Goal: Navigation & Orientation: Find specific page/section

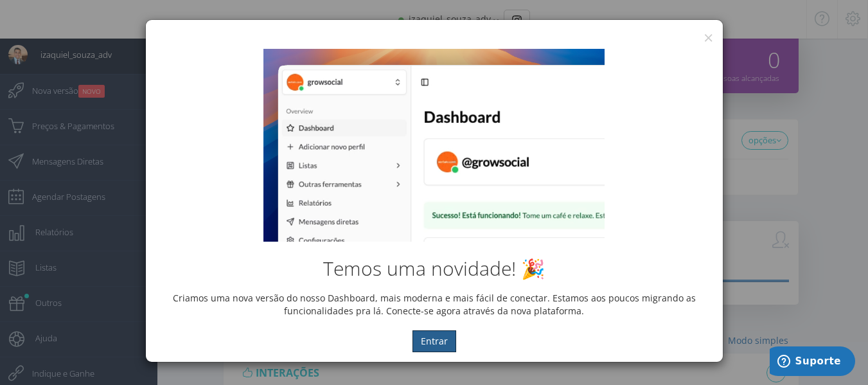
scroll to position [77, 0]
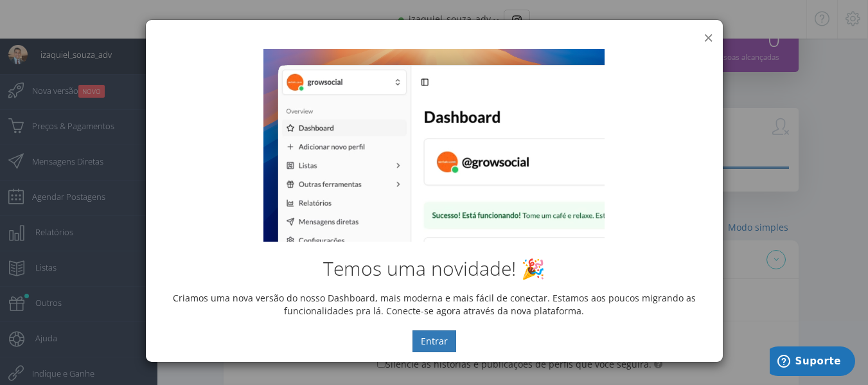
click at [703, 35] on button "×" at bounding box center [708, 37] width 10 height 17
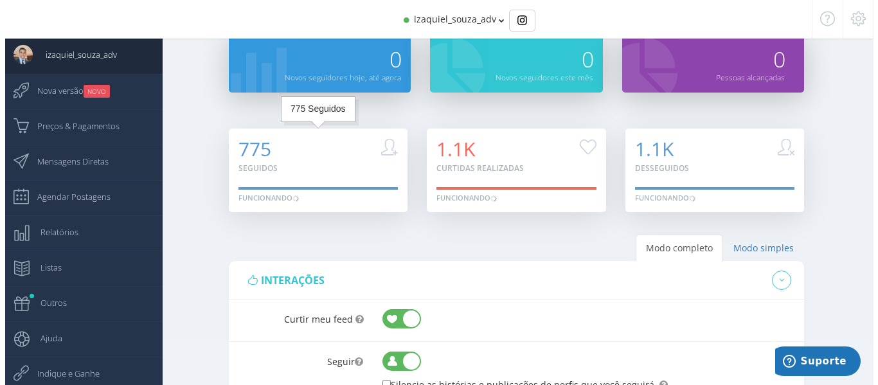
scroll to position [0, 0]
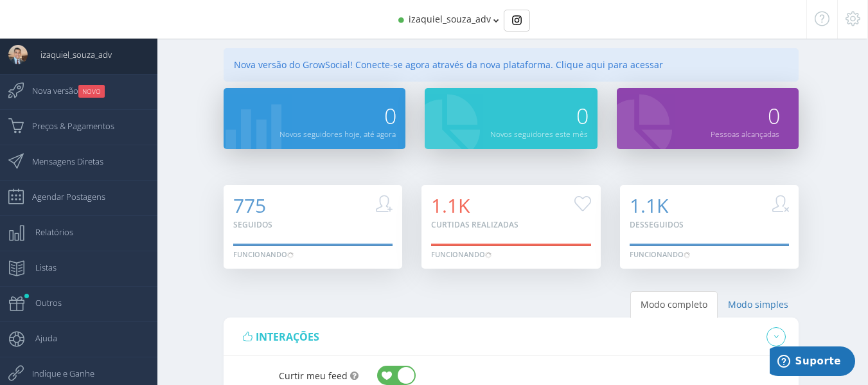
click at [493, 17] on icon at bounding box center [496, 20] width 6 height 9
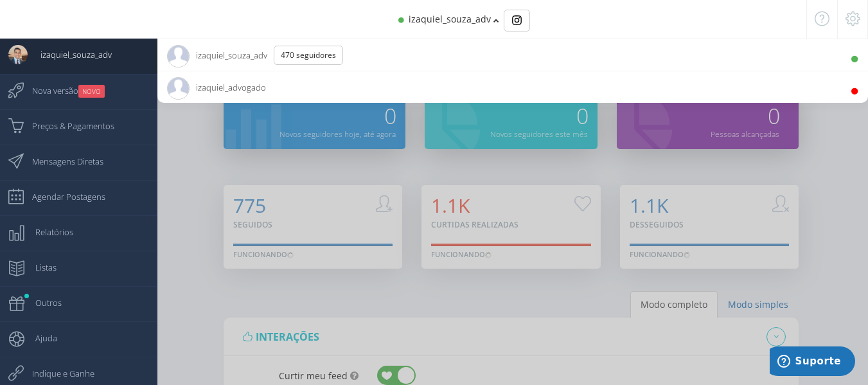
click at [493, 17] on icon at bounding box center [496, 20] width 6 height 9
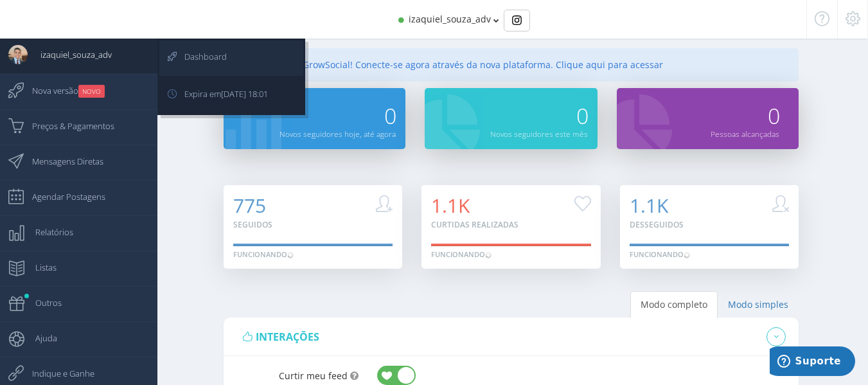
click at [203, 48] on span "Dashboard" at bounding box center [199, 56] width 55 height 32
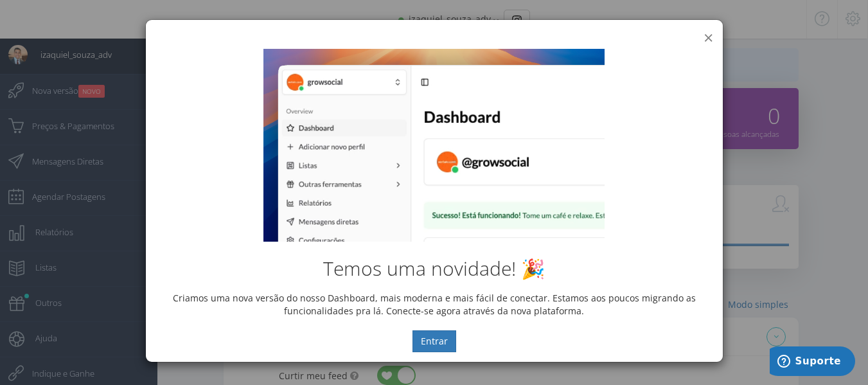
click at [710, 37] on button "×" at bounding box center [708, 37] width 10 height 17
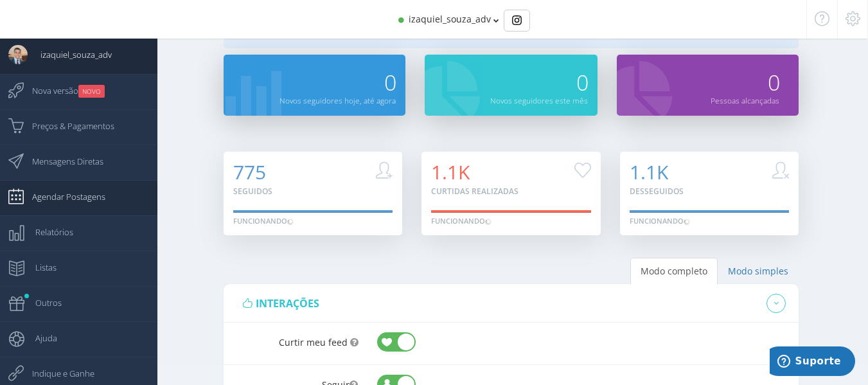
scroll to position [64, 0]
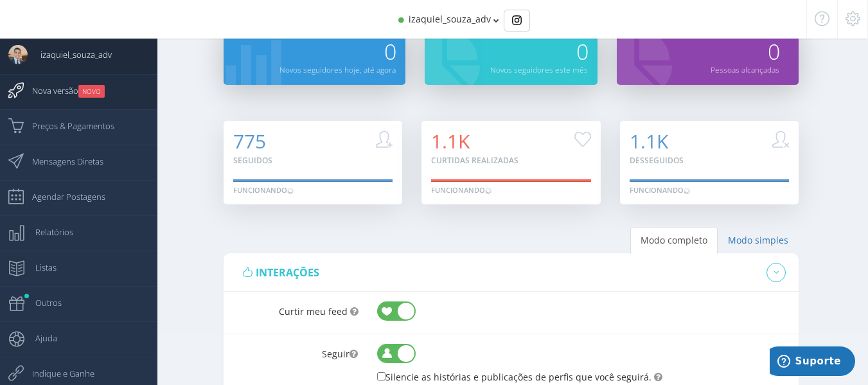
click at [72, 80] on span "Nova versão NOVO" at bounding box center [61, 91] width 85 height 32
